Goal: Task Accomplishment & Management: Complete application form

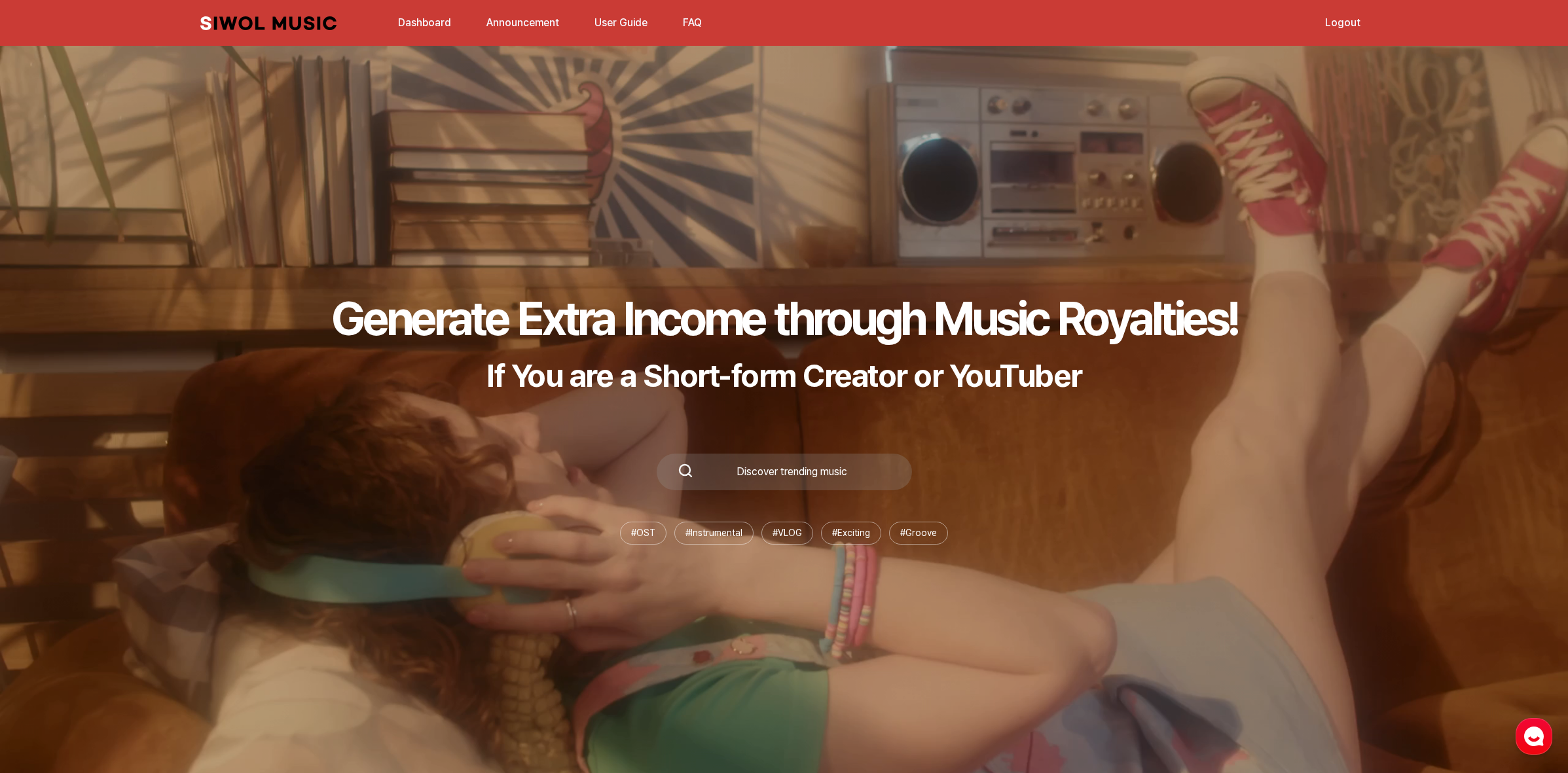
click at [692, 31] on button "FAQ" at bounding box center [693, 23] width 35 height 32
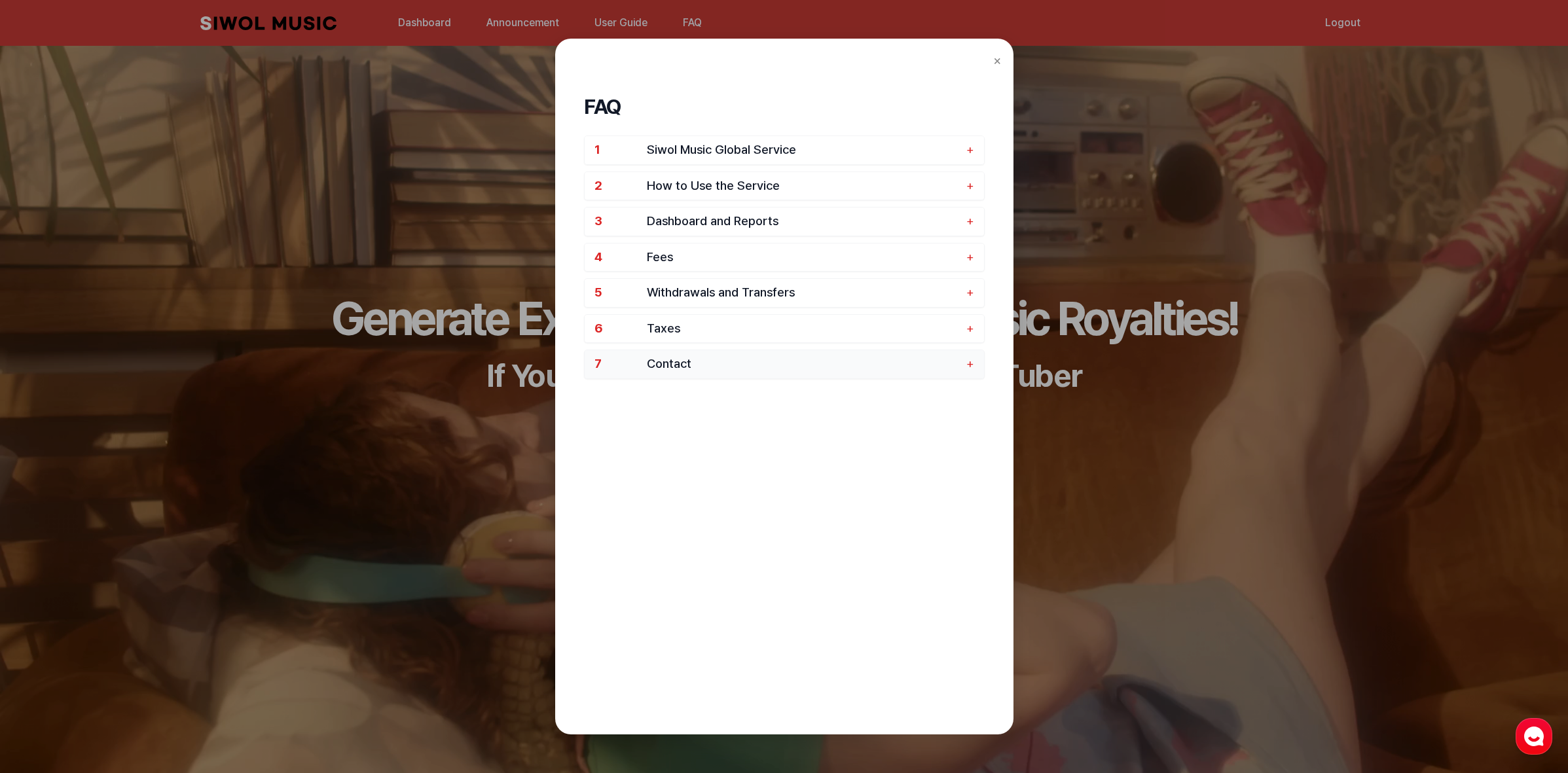
click at [817, 377] on button "7 Contact +" at bounding box center [784, 364] width 399 height 28
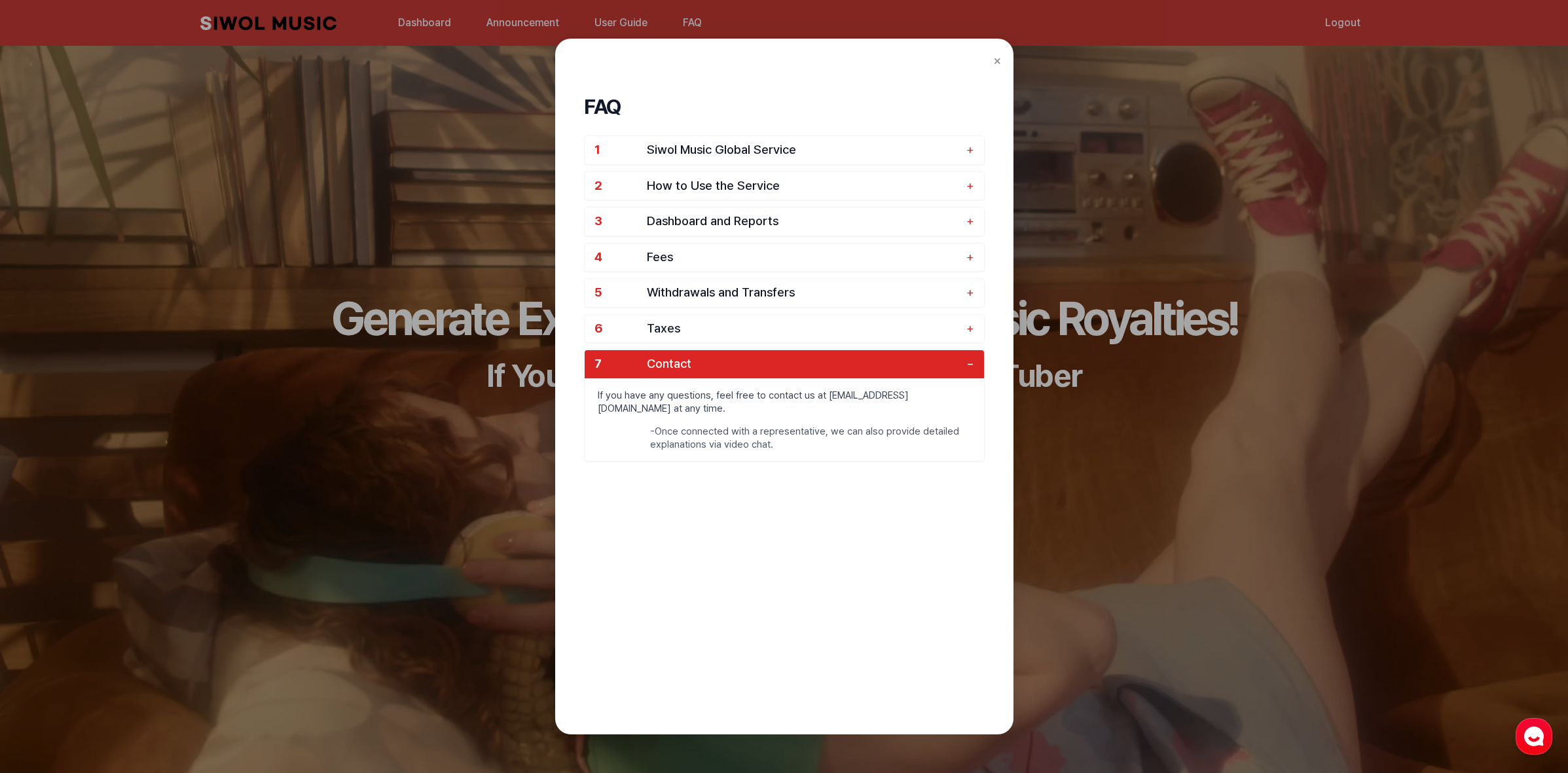
click at [831, 373] on button "7 Contact −" at bounding box center [784, 364] width 399 height 28
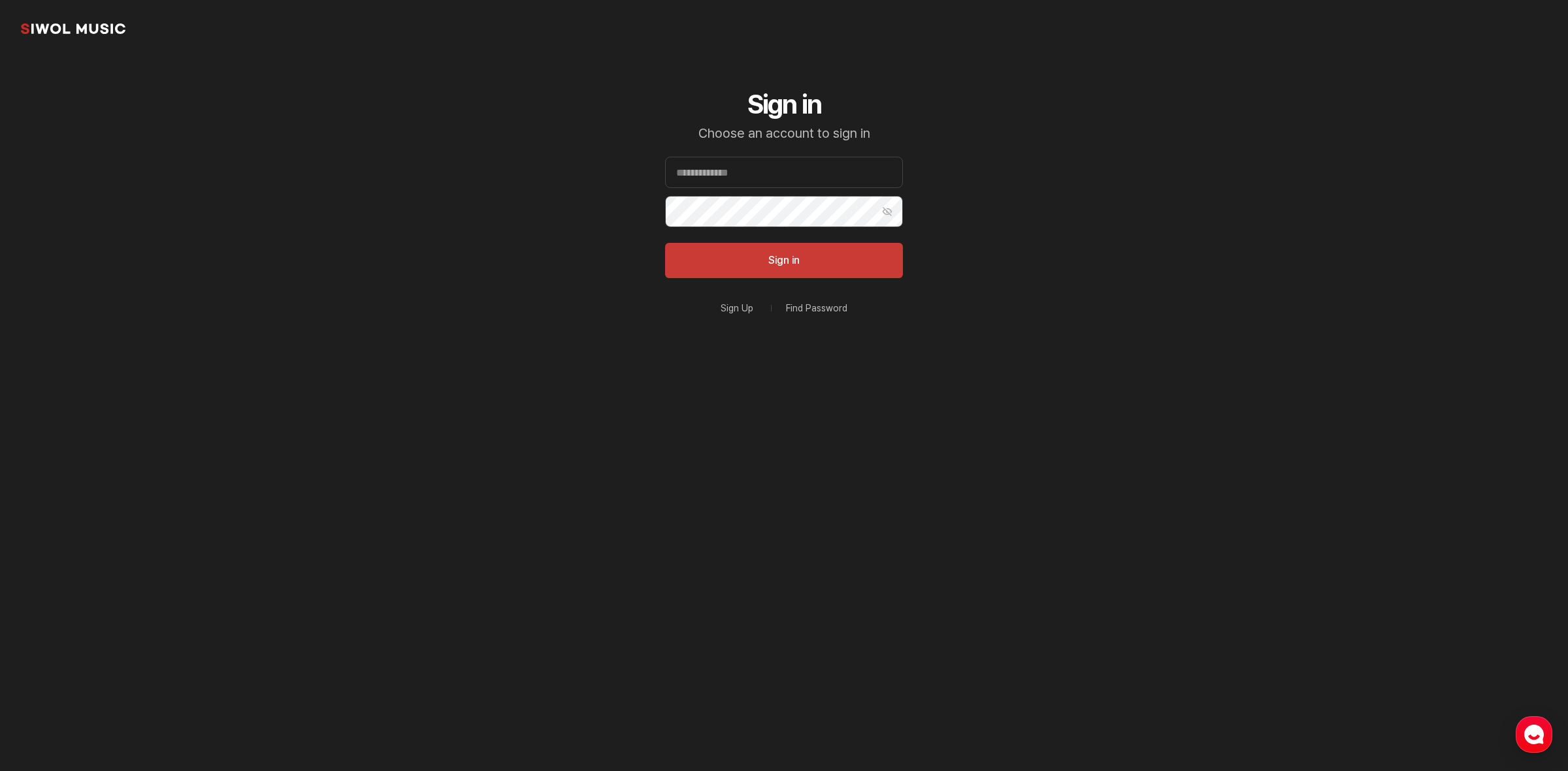
click at [733, 309] on link "Sign Up" at bounding box center [737, 308] width 33 height 9
